Goal: Task Accomplishment & Management: Manage account settings

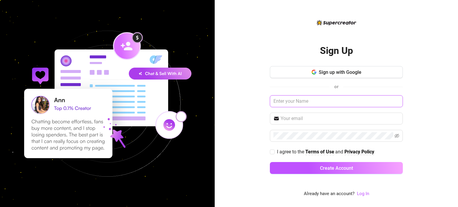
click at [285, 103] on input "text" at bounding box center [336, 101] width 133 height 12
click at [362, 192] on link "Log In" at bounding box center [363, 193] width 12 height 5
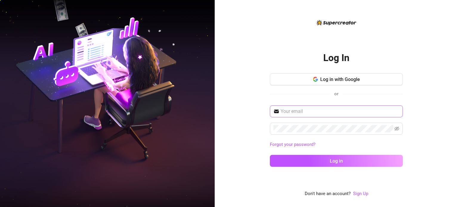
click at [322, 115] on span at bounding box center [336, 112] width 133 height 12
click at [325, 132] on span at bounding box center [336, 129] width 133 height 12
click at [270, 155] on button "Log in" at bounding box center [336, 161] width 133 height 12
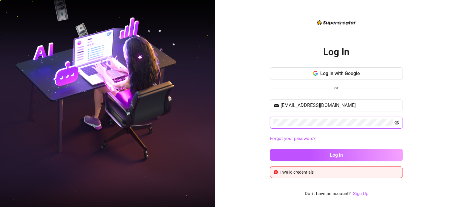
click at [397, 122] on icon "eye-invisible" at bounding box center [397, 122] width 5 height 5
click at [270, 149] on button "Log in" at bounding box center [336, 155] width 133 height 12
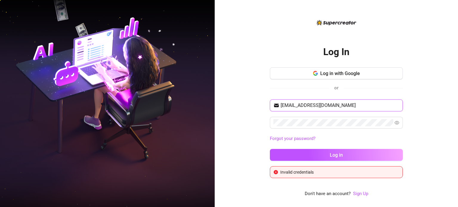
click at [295, 105] on input "irishjaneadalim@gmail.com" at bounding box center [340, 105] width 119 height 7
click at [298, 104] on input "irishjaneadalim@gmail.com" at bounding box center [340, 105] width 119 height 7
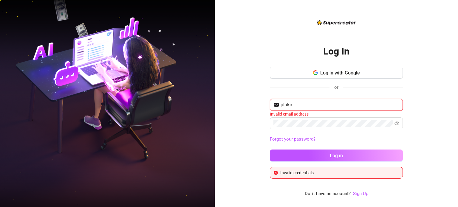
type input "plukirishadalim@gmail.com"
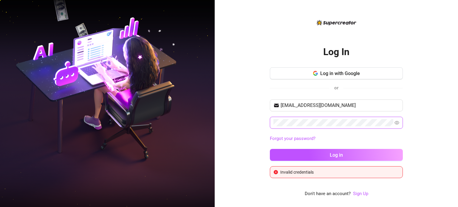
click at [270, 149] on button "Log in" at bounding box center [336, 155] width 133 height 12
click at [296, 138] on link "Forgot your password?" at bounding box center [293, 138] width 46 height 5
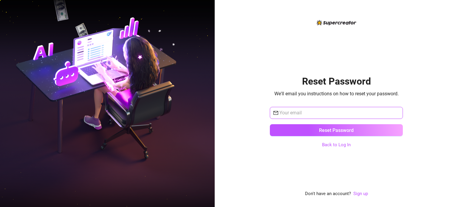
click at [301, 115] on input "text" at bounding box center [339, 112] width 120 height 7
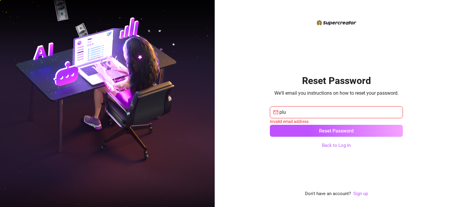
type input "plukirishadalim@gmail.com"
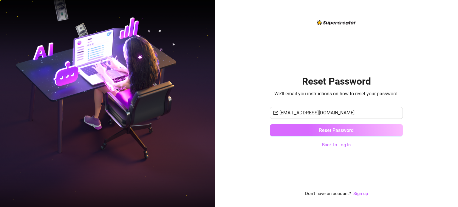
click at [315, 127] on button "Reset Password" at bounding box center [336, 130] width 133 height 12
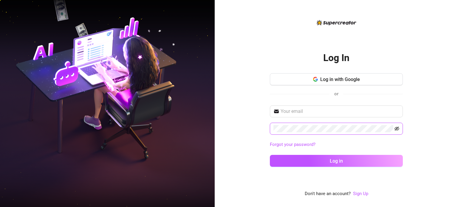
click at [395, 128] on icon "eye-invisible" at bounding box center [397, 128] width 5 height 5
click at [270, 155] on button "Log in" at bounding box center [336, 161] width 133 height 12
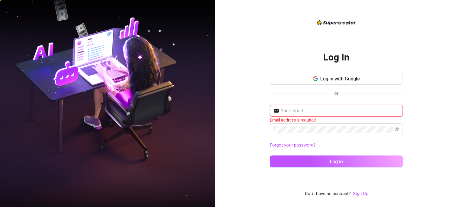
click at [342, 111] on input "text" at bounding box center [340, 110] width 119 height 7
type input "plukirishadalim@gmail.com"
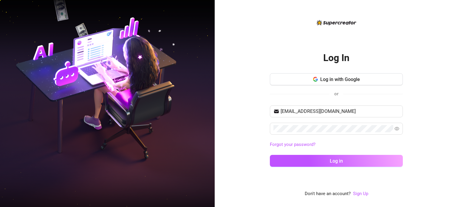
click at [376, 97] on div "or" at bounding box center [336, 94] width 133 height 8
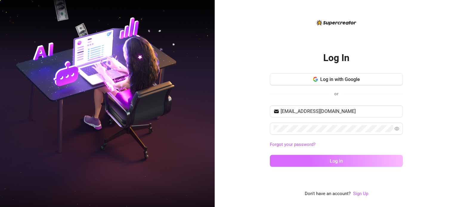
click at [336, 154] on div "plukirishadalim@gmail.com Forgot your password? Log in" at bounding box center [336, 139] width 133 height 67
click at [336, 157] on button "Log in" at bounding box center [336, 161] width 133 height 12
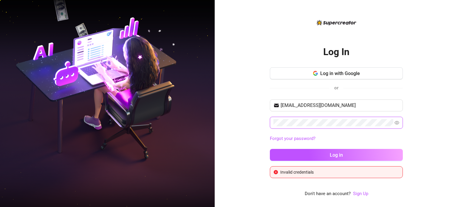
click at [272, 122] on span at bounding box center [336, 123] width 133 height 12
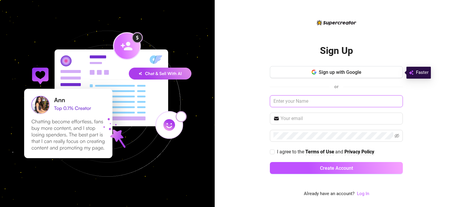
click at [291, 102] on input "text" at bounding box center [336, 101] width 133 height 12
click at [358, 196] on link "Log In" at bounding box center [363, 193] width 12 height 5
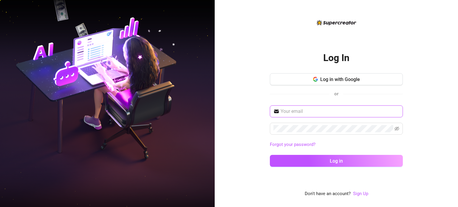
click at [312, 111] on input "text" at bounding box center [340, 111] width 119 height 7
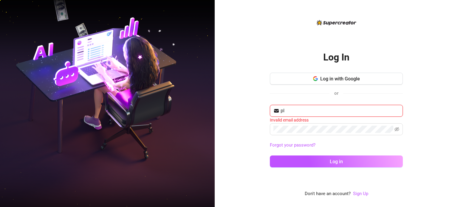
type input "plukirishadalim@gmail.com"
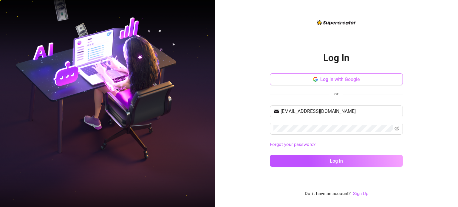
click at [396, 82] on button "Log in with Google" at bounding box center [336, 79] width 133 height 12
click at [301, 143] on link "Forgot your password?" at bounding box center [293, 144] width 46 height 5
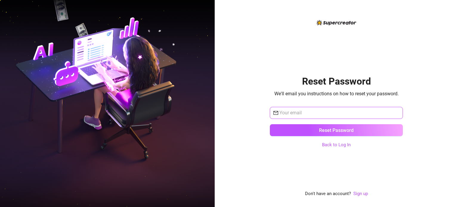
click at [304, 116] on input "text" at bounding box center [339, 112] width 120 height 7
type input "plukirishadalim@gmail.com"
click at [376, 94] on span "We'll email you instructions on how to reset your password." at bounding box center [336, 93] width 124 height 7
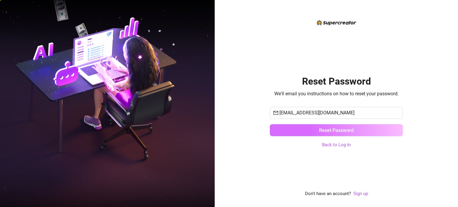
click at [336, 132] on span "Reset Password" at bounding box center [336, 131] width 35 height 6
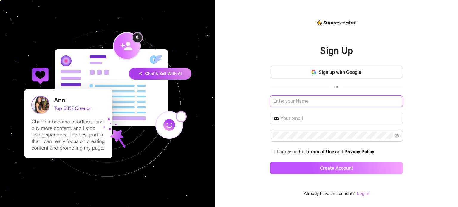
click at [330, 101] on input "text" at bounding box center [336, 101] width 133 height 12
click at [360, 194] on link "Log In" at bounding box center [363, 193] width 12 height 5
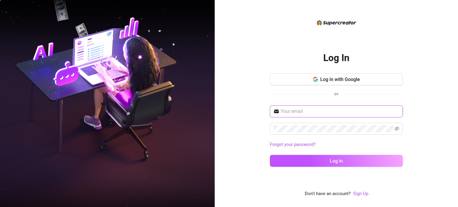
click at [336, 109] on input "text" at bounding box center [340, 111] width 119 height 7
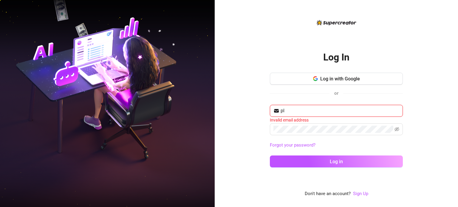
type input "plukirishadalim@gmail.com"
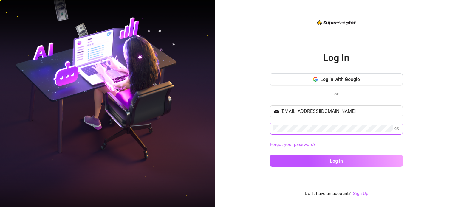
click at [324, 133] on span at bounding box center [336, 129] width 133 height 12
click at [396, 128] on icon "eye-invisible" at bounding box center [397, 128] width 5 height 5
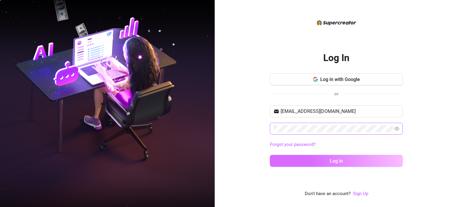
click at [336, 163] on span "Log in" at bounding box center [336, 161] width 13 height 6
